Goal: Information Seeking & Learning: Learn about a topic

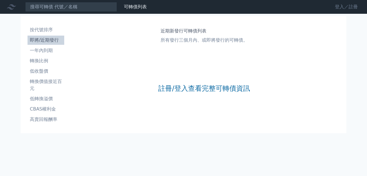
click at [350, 4] on link "登入／註冊" at bounding box center [347, 6] width 32 height 9
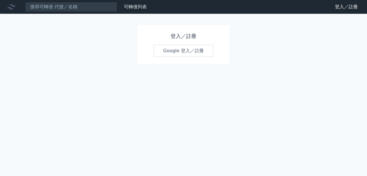
click at [173, 54] on link "Google 登入／註冊" at bounding box center [184, 51] width 60 height 12
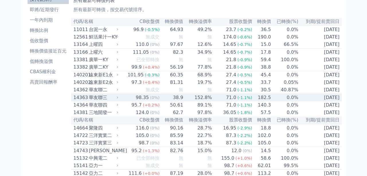
scroll to position [33, 0]
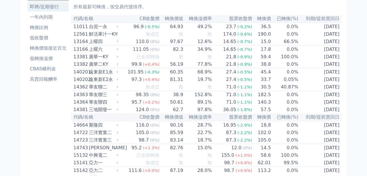
click at [47, 9] on li "即將/近期發行" at bounding box center [48, 6] width 41 height 7
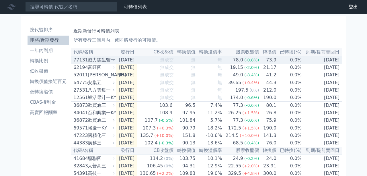
click at [112, 59] on div "威力德生醫一" at bounding box center [101, 60] width 26 height 7
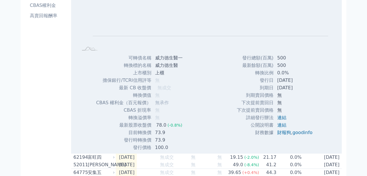
scroll to position [100, 0]
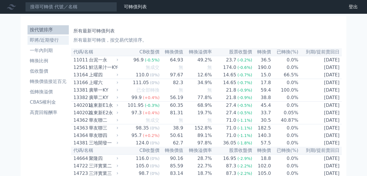
click at [51, 42] on li "即將/近期發行" at bounding box center [48, 40] width 41 height 7
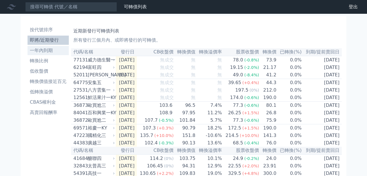
click at [47, 51] on li "一年內到期" at bounding box center [48, 50] width 41 height 7
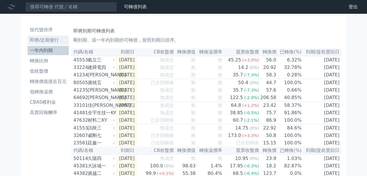
click at [56, 40] on li "即將/近期發行" at bounding box center [48, 40] width 41 height 7
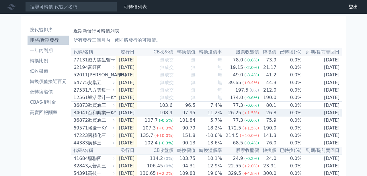
click at [112, 116] on div "百和興業一KY" at bounding box center [101, 112] width 26 height 7
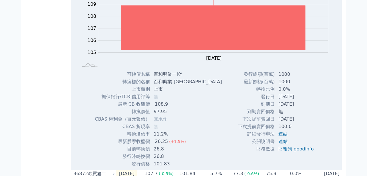
scroll to position [233, 0]
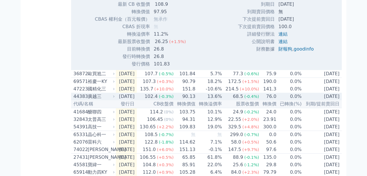
click at [104, 100] on div "廣越三" at bounding box center [101, 96] width 26 height 7
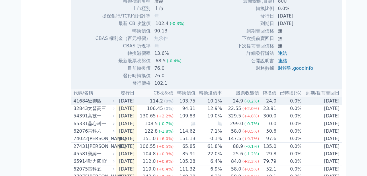
scroll to position [433, 0]
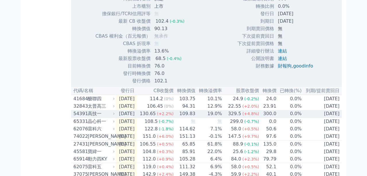
click at [112, 117] on div "高技一" at bounding box center [101, 113] width 26 height 7
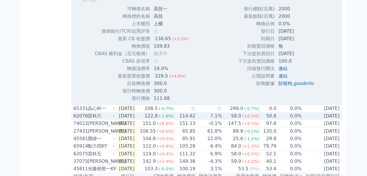
scroll to position [632, 0]
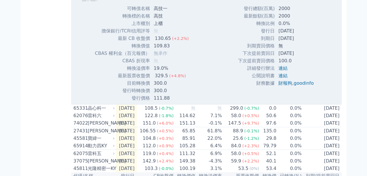
click at [163, 94] on td "300.0" at bounding box center [171, 90] width 43 height 7
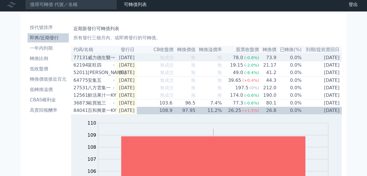
scroll to position [0, 0]
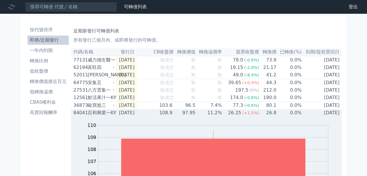
click at [100, 116] on div "百和興業一KY" at bounding box center [101, 112] width 26 height 7
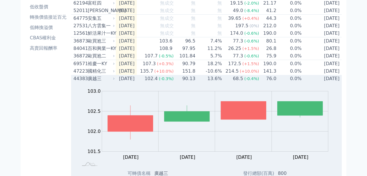
scroll to position [67, 0]
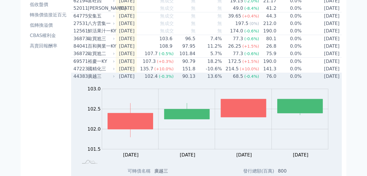
click at [94, 80] on div "廣越三" at bounding box center [101, 76] width 26 height 7
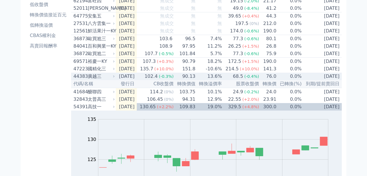
click at [90, 80] on div "廣越三" at bounding box center [101, 76] width 26 height 7
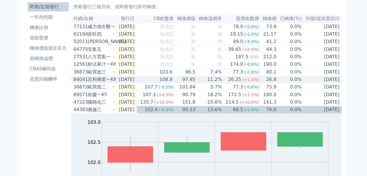
scroll to position [0, 0]
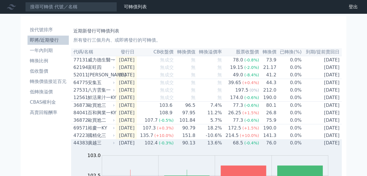
click at [95, 146] on div "廣越三" at bounding box center [101, 142] width 26 height 7
